Goal: Information Seeking & Learning: Learn about a topic

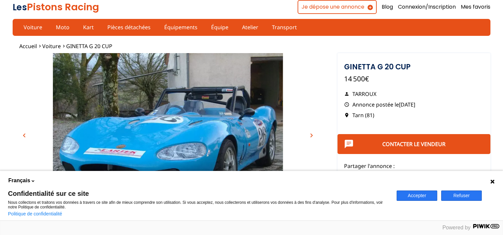
click at [469, 194] on button "Refuser" at bounding box center [461, 196] width 41 height 10
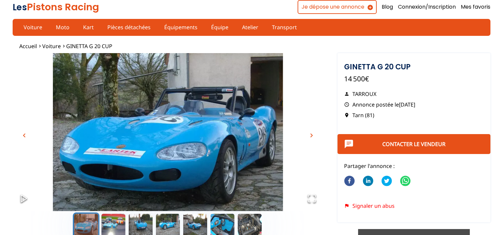
click at [310, 133] on span "chevron_right" at bounding box center [312, 136] width 8 height 8
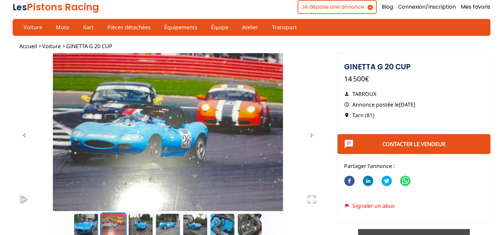
click at [310, 133] on span "chevron_right" at bounding box center [312, 136] width 8 height 8
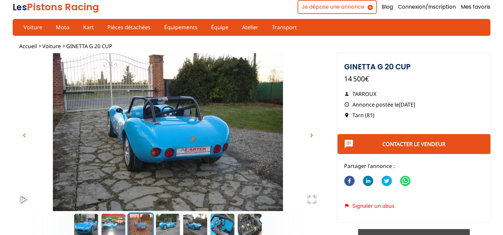
click at [310, 133] on span "chevron_right" at bounding box center [312, 136] width 8 height 8
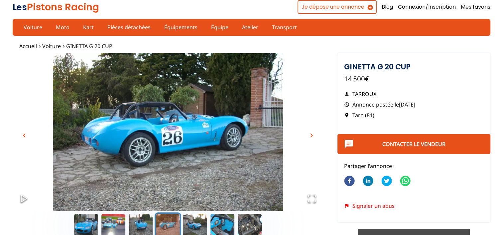
click at [310, 133] on span "chevron_right" at bounding box center [312, 136] width 8 height 8
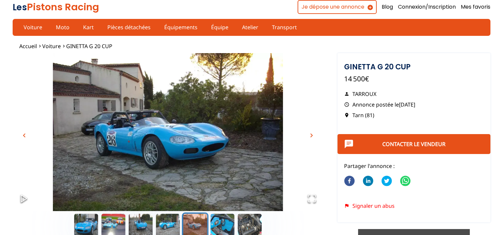
click at [310, 133] on span "chevron_right" at bounding box center [312, 136] width 8 height 8
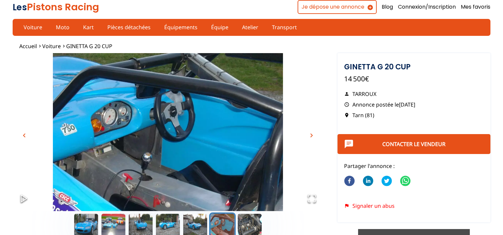
click at [310, 133] on span "chevron_right" at bounding box center [312, 136] width 8 height 8
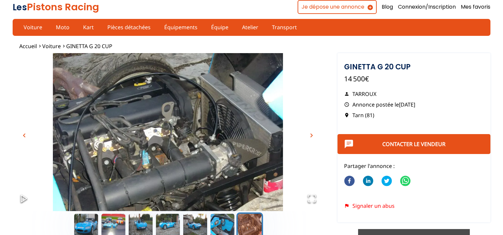
click at [310, 133] on span "chevron_right" at bounding box center [312, 136] width 8 height 8
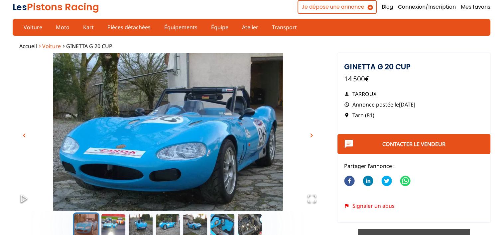
click at [47, 45] on span "Voiture" at bounding box center [51, 46] width 19 height 7
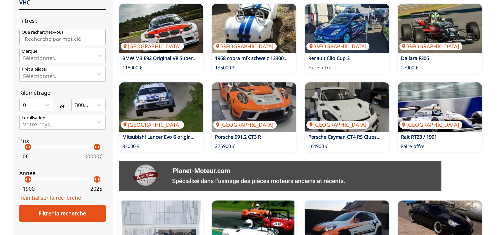
scroll to position [199, 0]
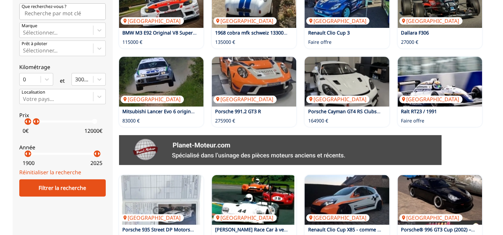
drag, startPoint x: 98, startPoint y: 124, endPoint x: 36, endPoint y: 121, distance: 62.6
click at [36, 121] on p "arrow_right" at bounding box center [38, 122] width 8 height 8
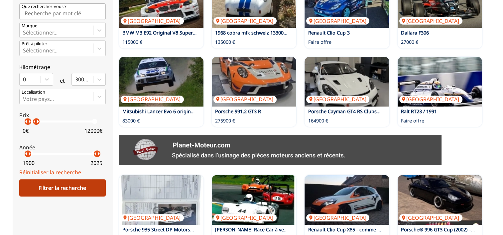
click at [69, 189] on div "Filtrer la recherche" at bounding box center [62, 188] width 86 height 17
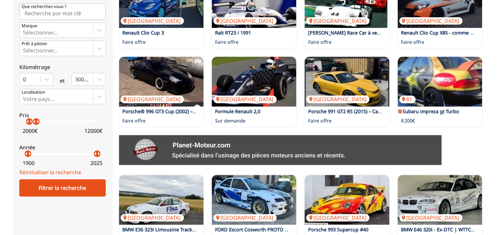
click at [29, 122] on p "arrow_right" at bounding box center [31, 122] width 8 height 8
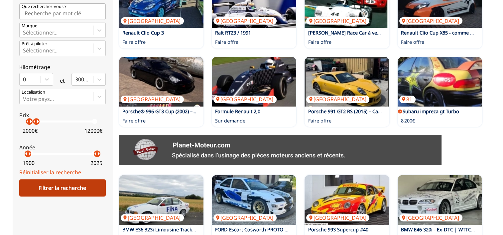
click at [68, 187] on div "Filtrer la recherche" at bounding box center [62, 188] width 86 height 17
click at [59, 184] on div "Filtrer la recherche" at bounding box center [62, 188] width 86 height 17
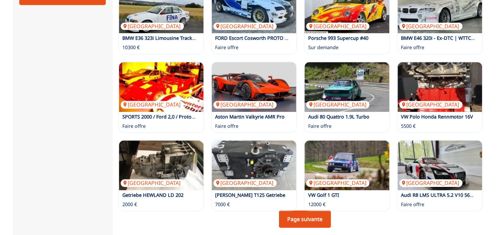
scroll to position [428, 0]
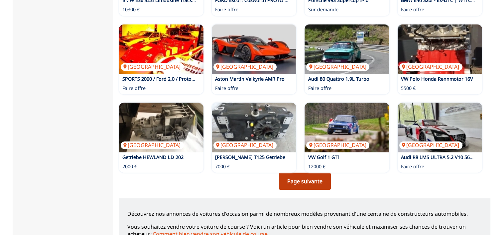
click at [306, 184] on link "Page suivante" at bounding box center [305, 181] width 52 height 17
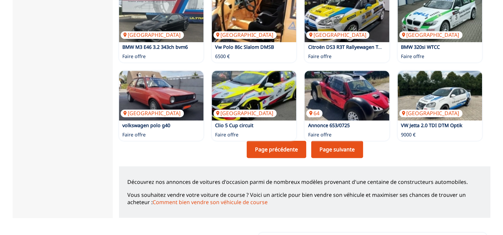
scroll to position [463, 0]
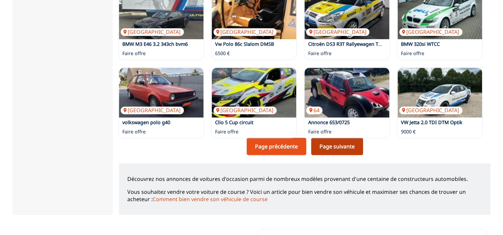
click at [334, 150] on link "Page suivante" at bounding box center [337, 146] width 52 height 17
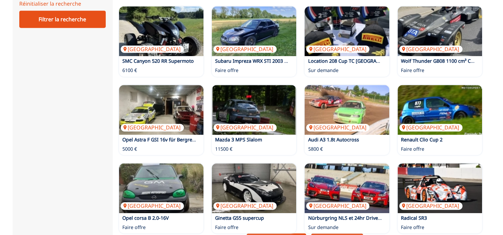
scroll to position [408, 0]
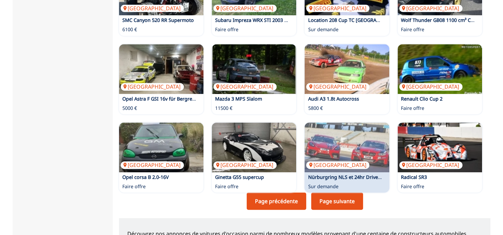
click at [334, 190] on div "Royaume-Uni Nürburgring NLS et 24hr Drives disponibles Sur demande" at bounding box center [347, 158] width 84 height 70
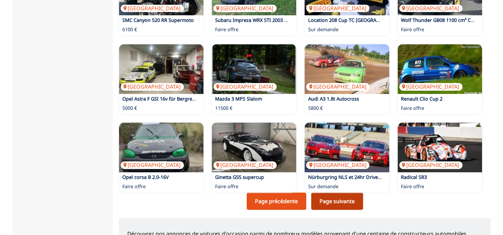
click at [343, 200] on link "Page suivante" at bounding box center [337, 201] width 52 height 17
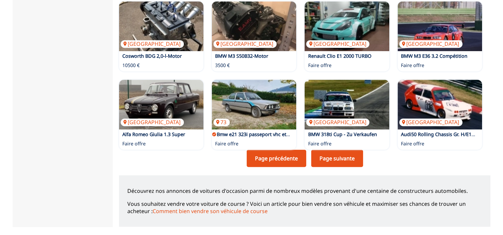
scroll to position [454, 0]
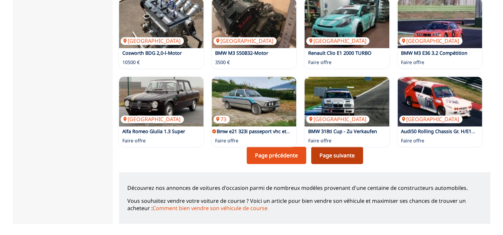
click at [335, 161] on link "Page suivante" at bounding box center [337, 155] width 52 height 17
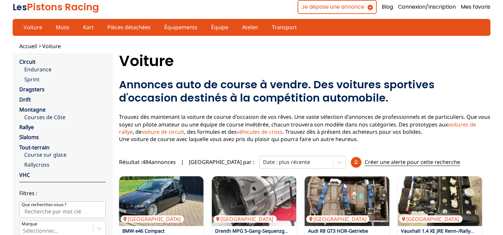
click at [64, 212] on input "Que recherchez-vous ?" at bounding box center [62, 210] width 86 height 17
type input "track day"
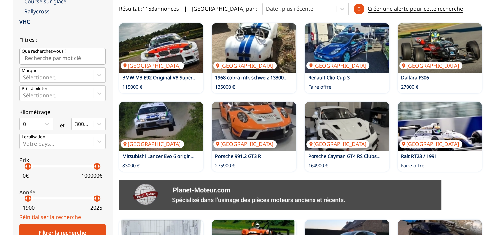
scroll to position [157, 0]
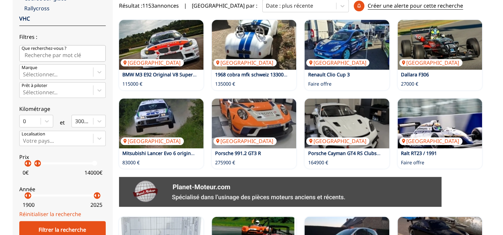
drag, startPoint x: 96, startPoint y: 166, endPoint x: 38, endPoint y: 165, distance: 58.5
click at [38, 165] on p "arrow_right" at bounding box center [39, 164] width 8 height 8
click at [57, 223] on div "Filtrer la recherche" at bounding box center [62, 229] width 86 height 17
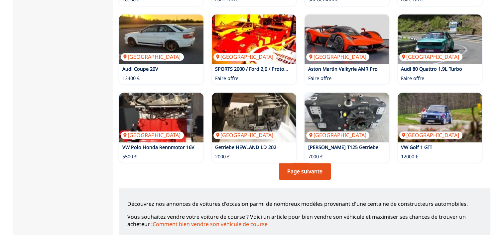
scroll to position [488, 0]
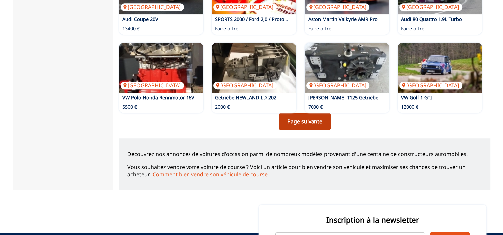
click at [306, 122] on link "Page suivante" at bounding box center [305, 121] width 52 height 17
